Goal: Task Accomplishment & Management: Complete application form

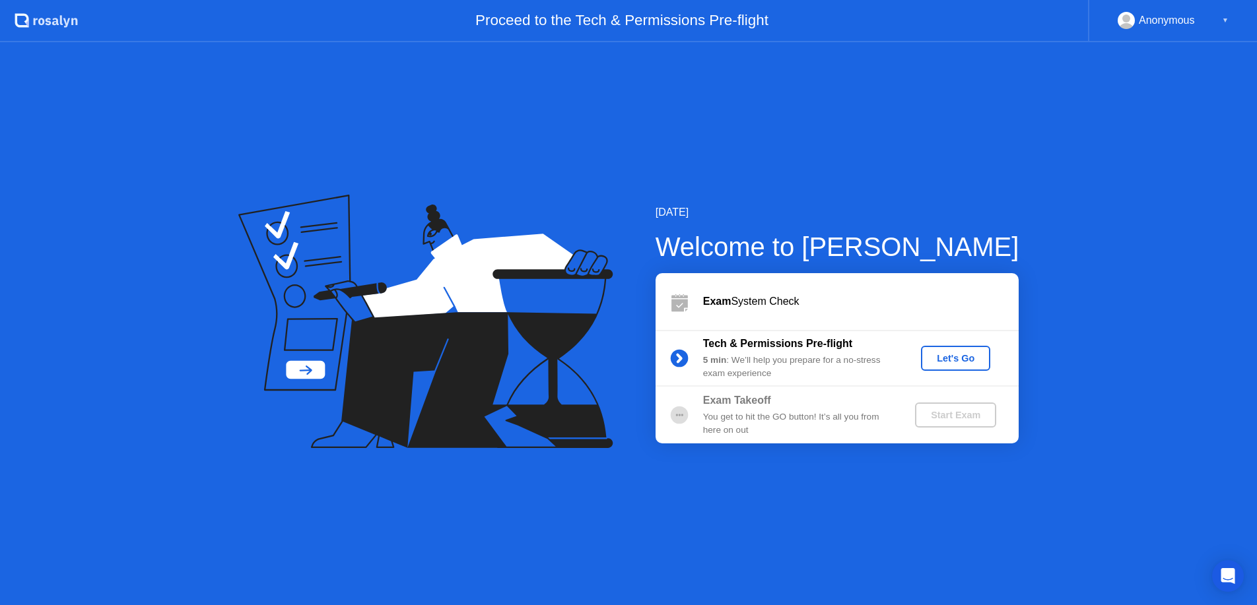
click at [850, 164] on div "[DATE] Welcome to [PERSON_NAME] Exam System Check Tech & Permissions Pre-flight…" at bounding box center [628, 323] width 1257 height 563
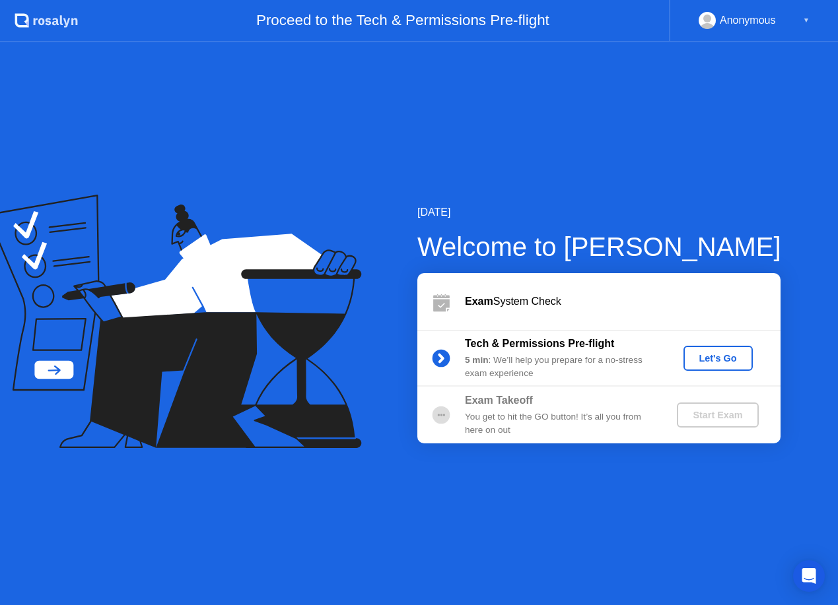
click at [452, 157] on div "[DATE] Welcome to [PERSON_NAME] Exam System Check Tech & Permissions Pre-flight…" at bounding box center [419, 323] width 838 height 563
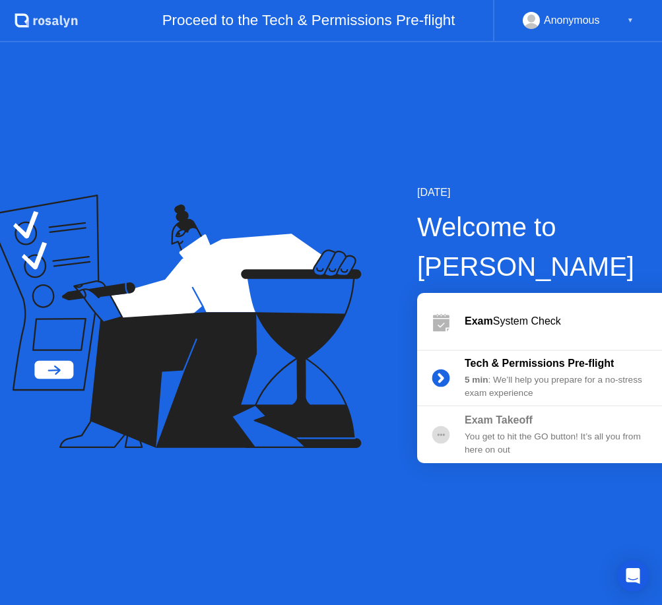
click at [585, 504] on div "[DATE] Welcome to [PERSON_NAME] Exam System Check Tech & Permissions Pre-flight…" at bounding box center [331, 323] width 662 height 563
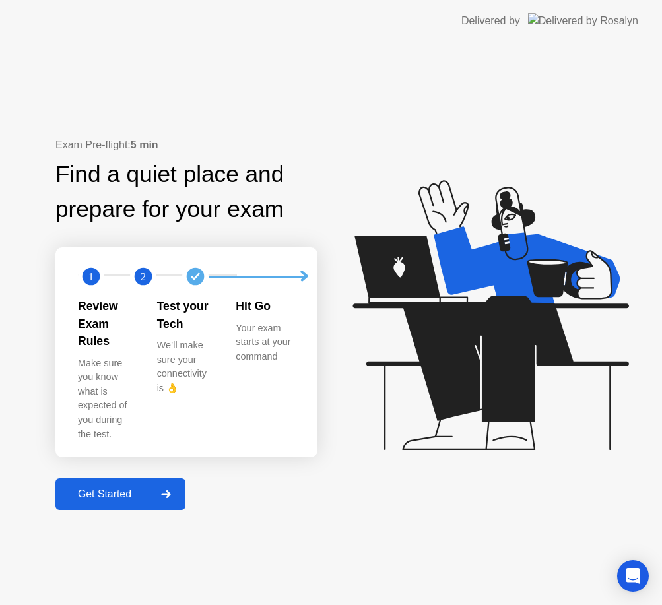
click at [101, 489] on div "Get Started" at bounding box center [104, 495] width 90 height 12
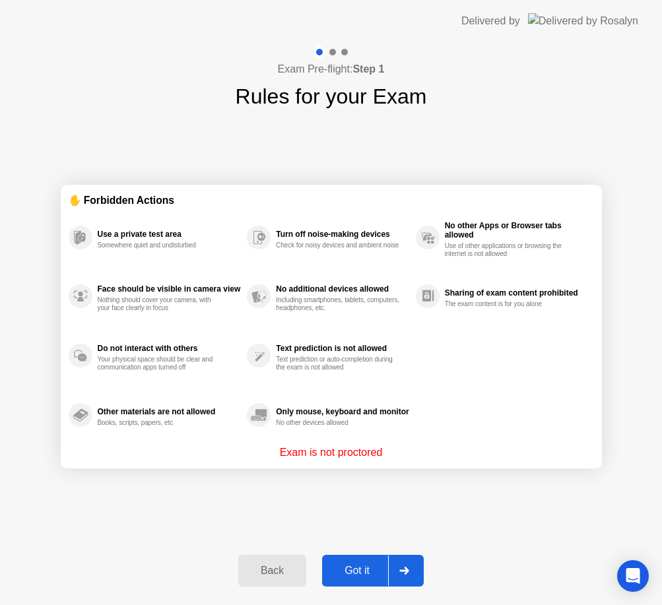
click at [361, 572] on div "Got it" at bounding box center [357, 571] width 62 height 12
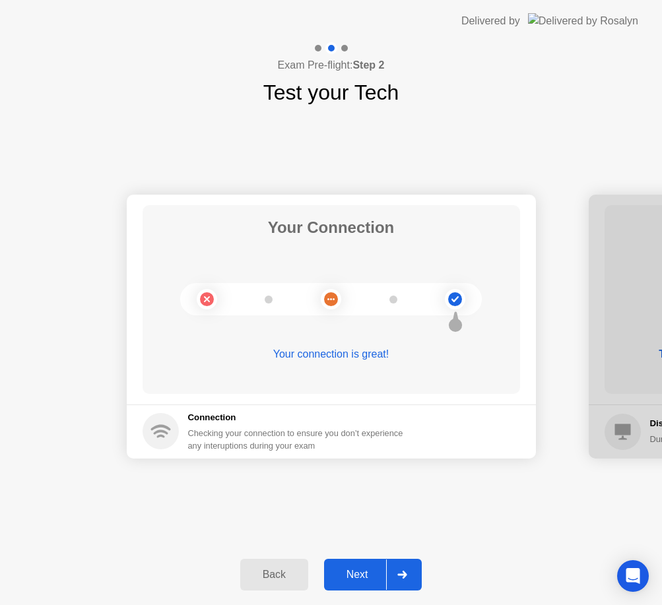
click at [350, 570] on div "Next" at bounding box center [357, 575] width 59 height 12
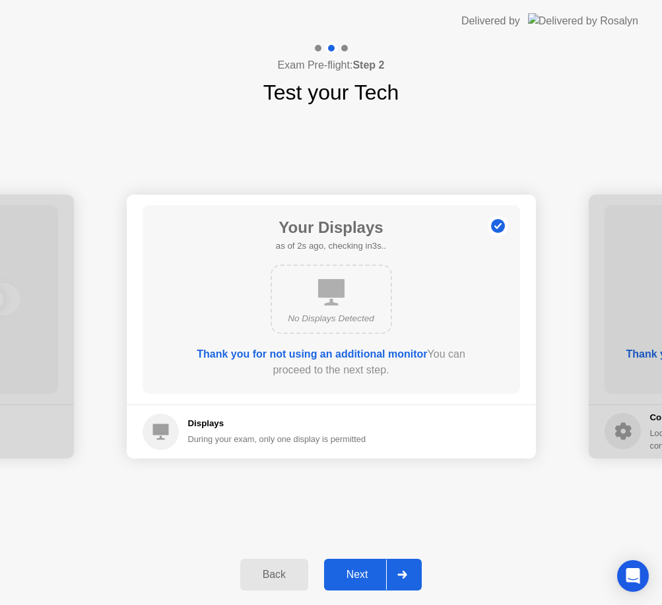
click at [358, 572] on div "Next" at bounding box center [357, 575] width 59 height 12
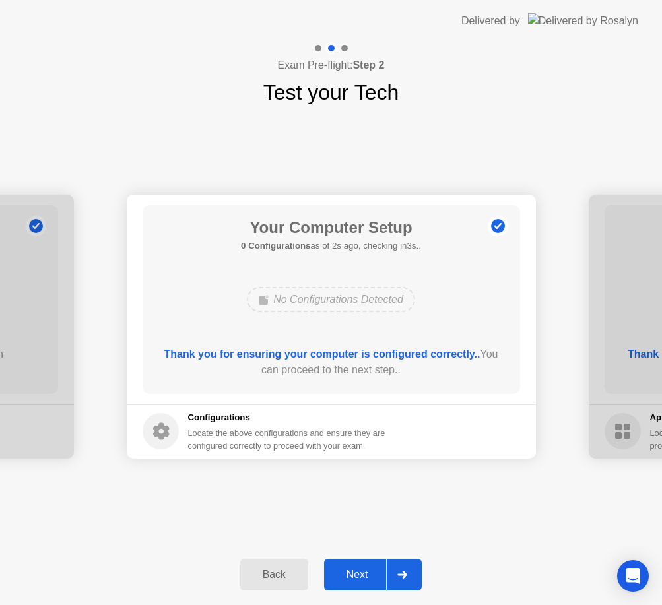
click at [362, 570] on div "Next" at bounding box center [357, 575] width 59 height 12
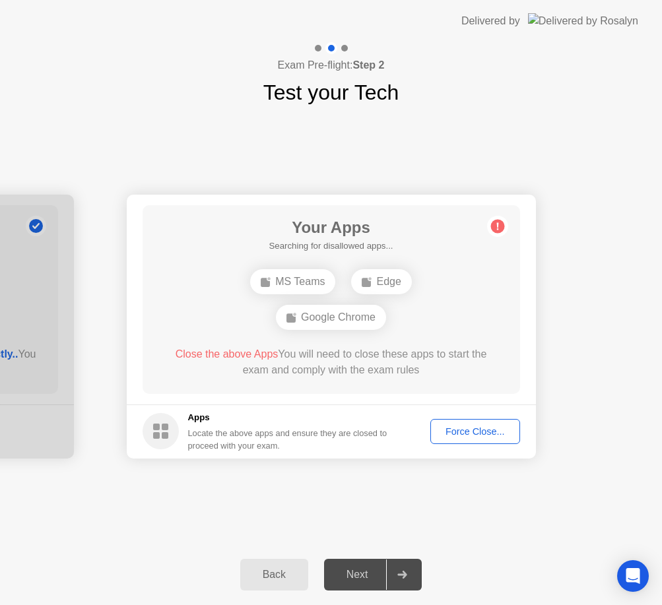
click at [378, 280] on div "Edge" at bounding box center [381, 281] width 60 height 25
click at [432, 106] on div "Exam Pre-flight: Step 2 Test your Tech" at bounding box center [331, 75] width 662 height 66
click at [544, 79] on div "Exam Pre-flight: Step 2 Test your Tech" at bounding box center [331, 75] width 662 height 66
click at [473, 432] on div "Force Close..." at bounding box center [475, 432] width 81 height 11
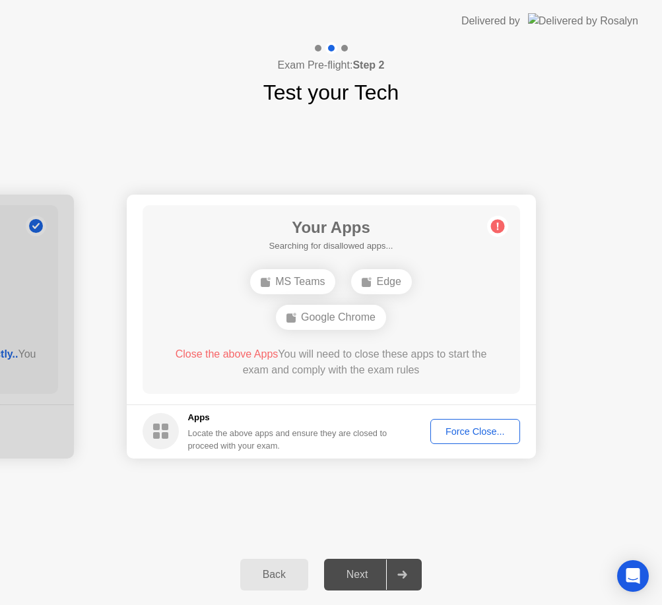
click at [471, 429] on div "Force Close..." at bounding box center [475, 432] width 81 height 11
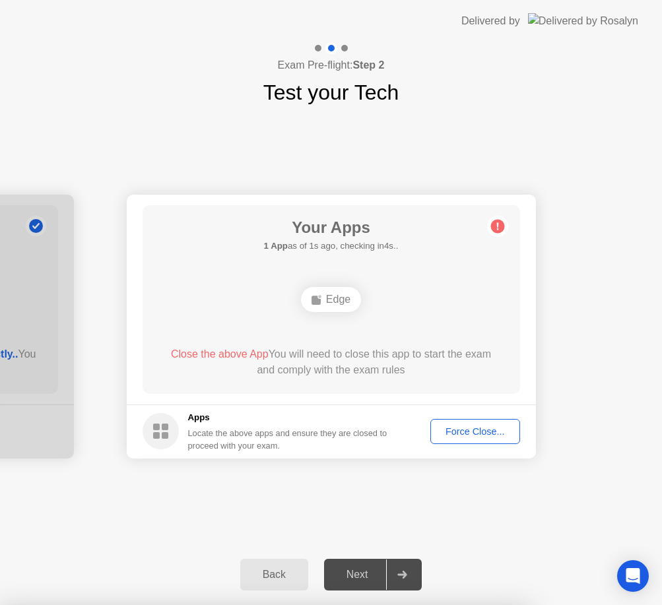
click at [475, 433] on div "Force Close..." at bounding box center [475, 432] width 81 height 11
click at [500, 434] on div "Force Close..." at bounding box center [475, 432] width 81 height 11
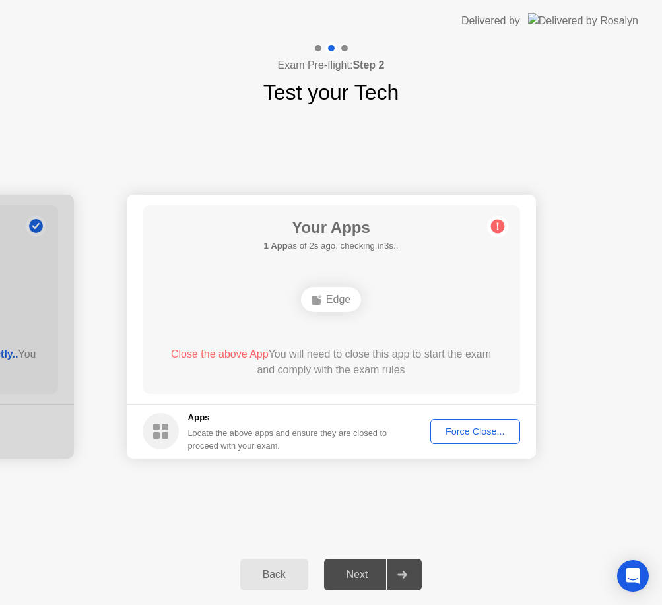
click at [473, 430] on div "Force Close..." at bounding box center [475, 432] width 81 height 11
click at [469, 432] on div "Force Close..." at bounding box center [475, 432] width 81 height 11
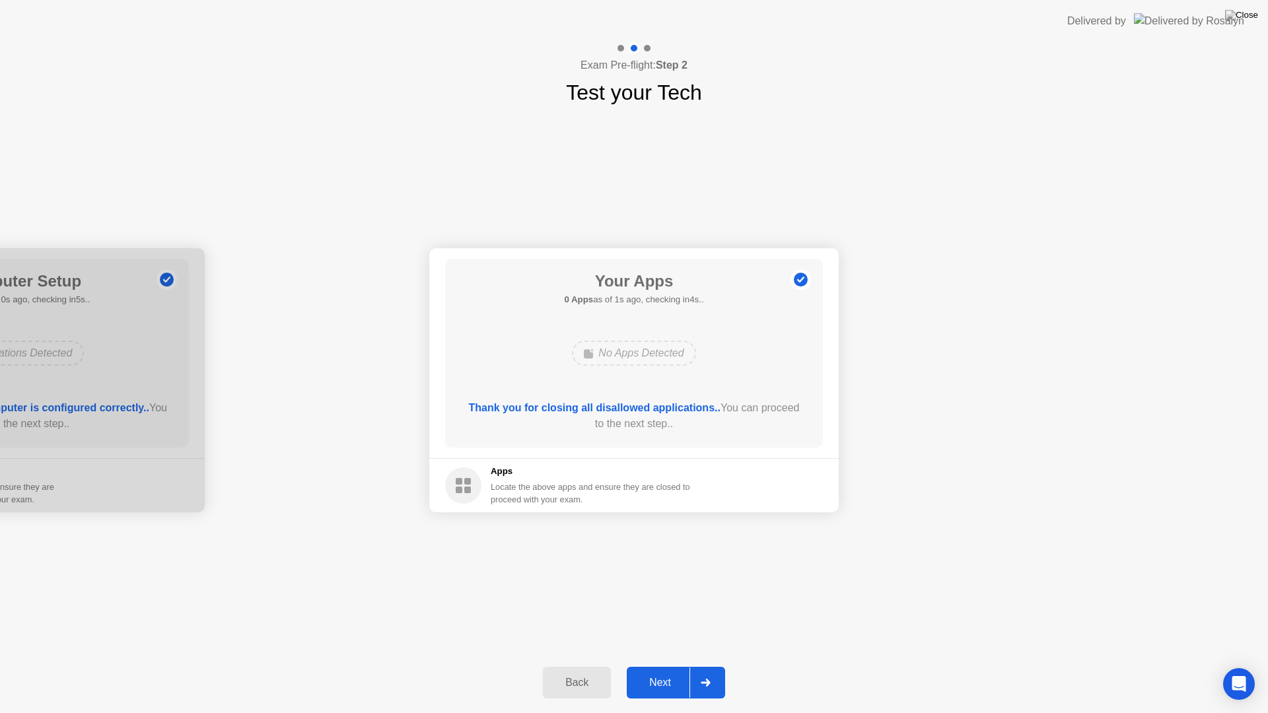
click at [669, 666] on button "Next" at bounding box center [676, 683] width 98 height 32
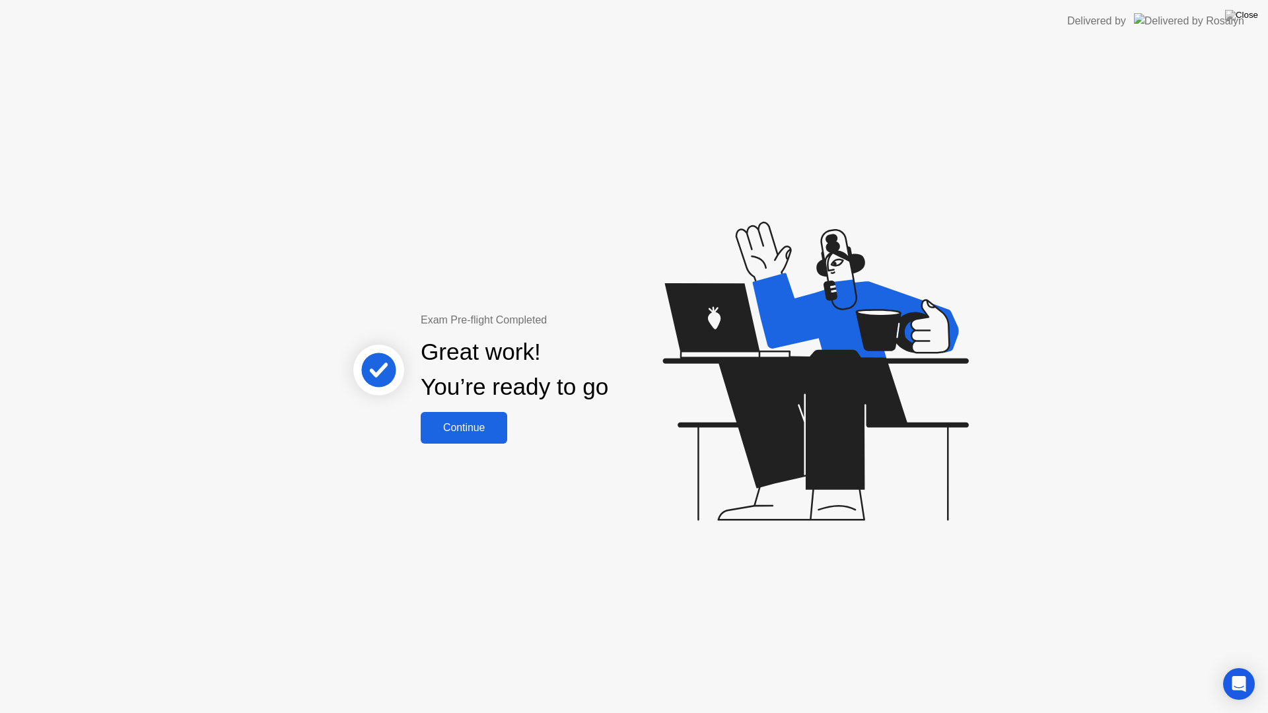
click at [479, 430] on div "Continue" at bounding box center [464, 428] width 79 height 12
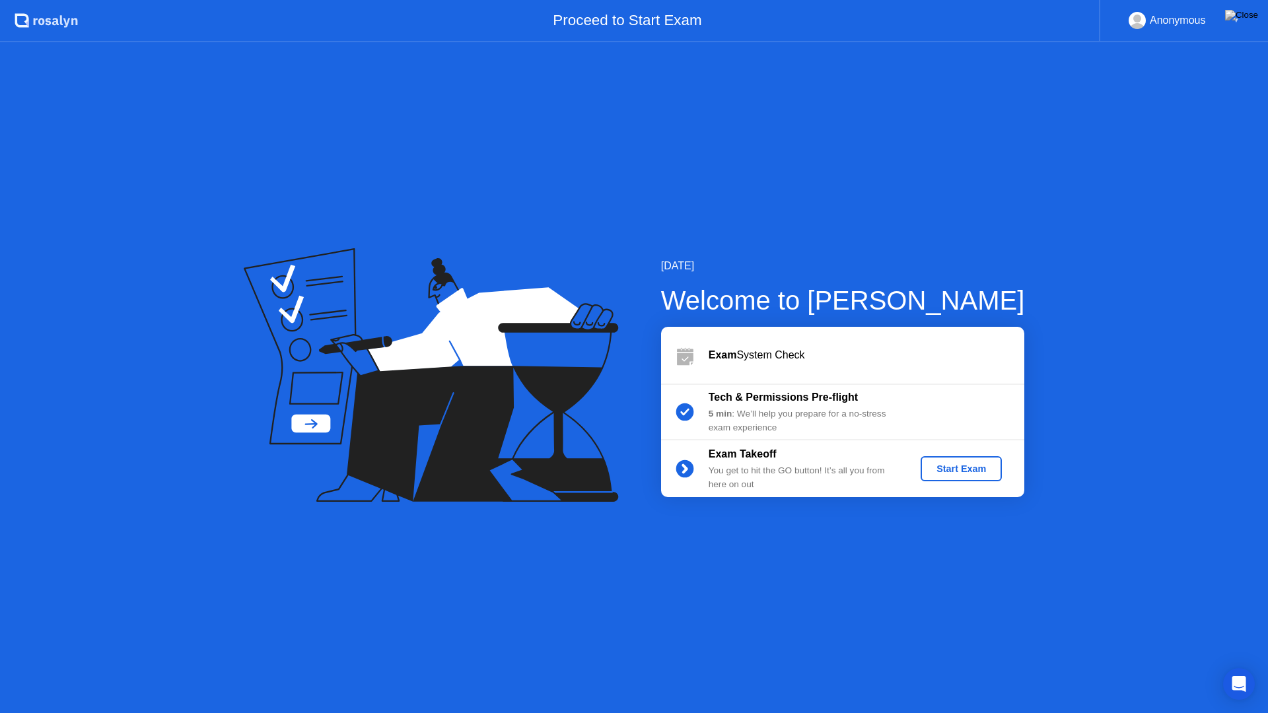
click at [977, 467] on div "Start Exam" at bounding box center [961, 469] width 71 height 11
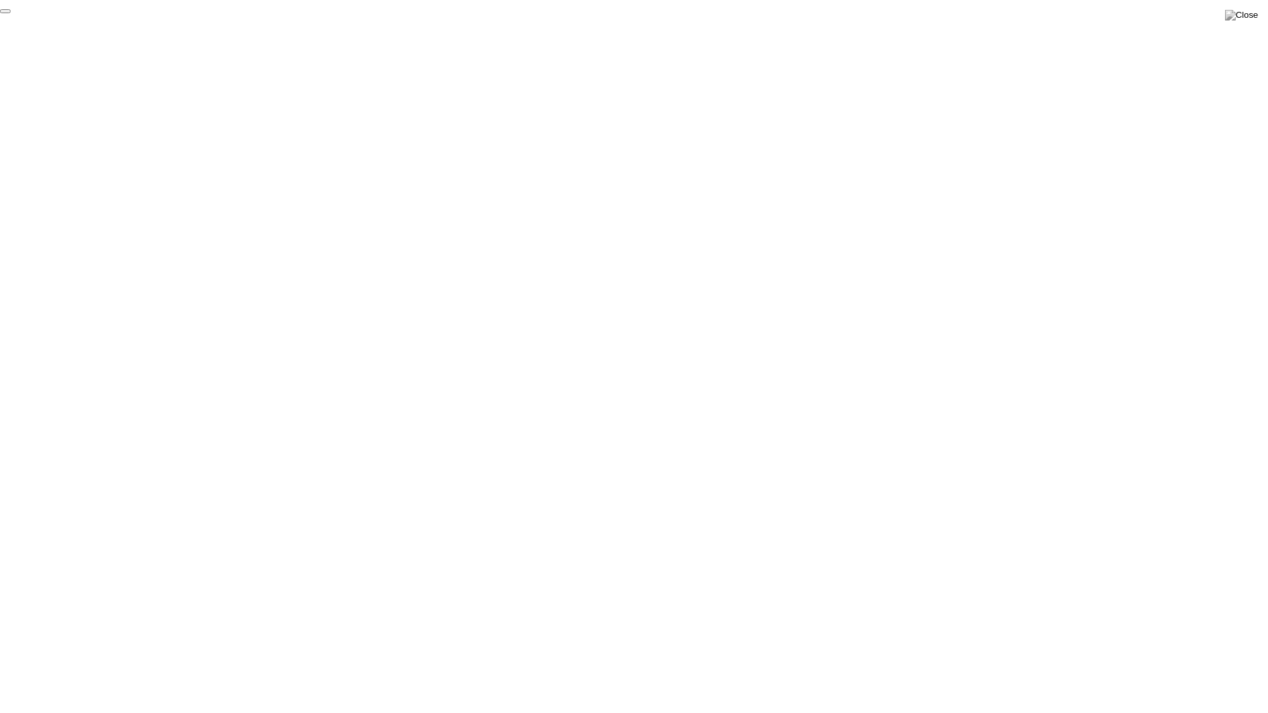
click div "End Proctoring Session"
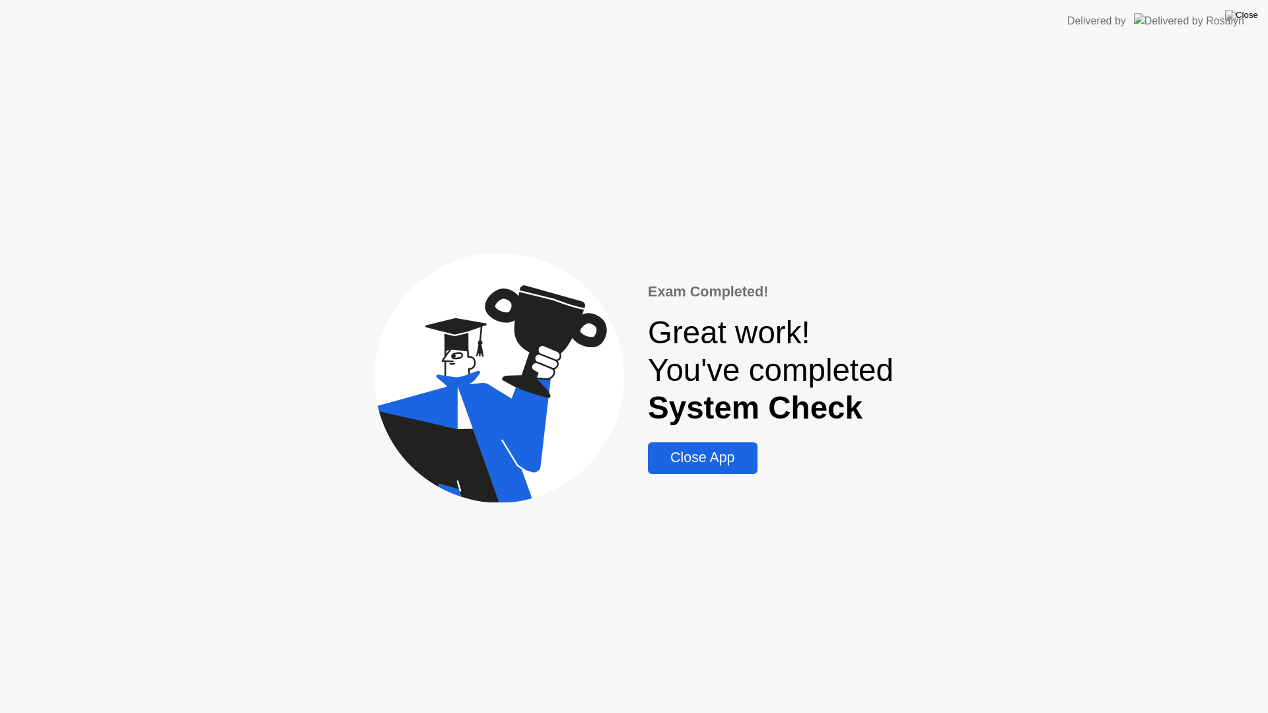
click at [724, 462] on div "Close App" at bounding box center [702, 458] width 101 height 17
